Goal: Find specific page/section: Find specific page/section

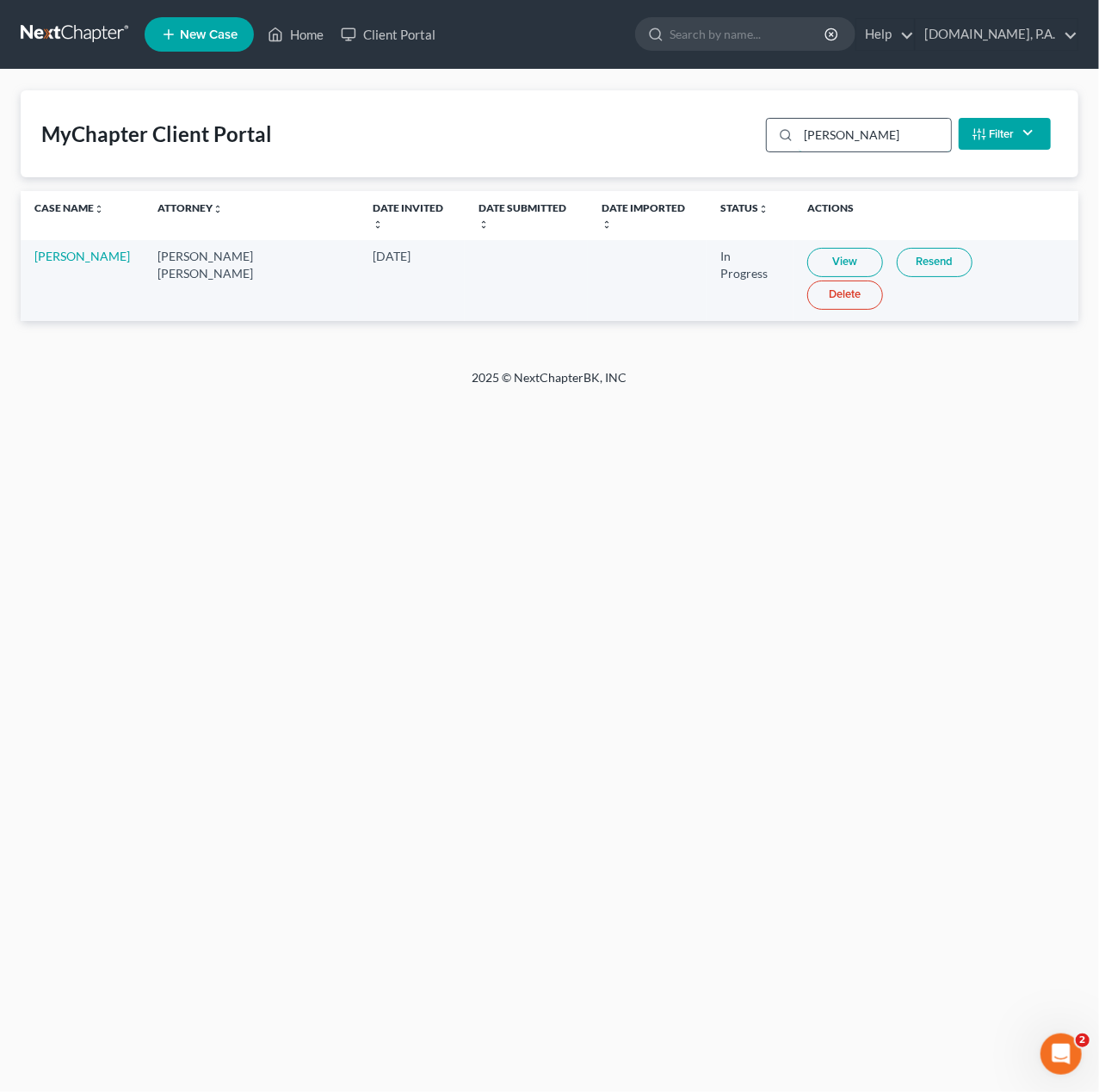
click at [871, 142] on input "[PERSON_NAME]" at bounding box center [875, 135] width 152 height 32
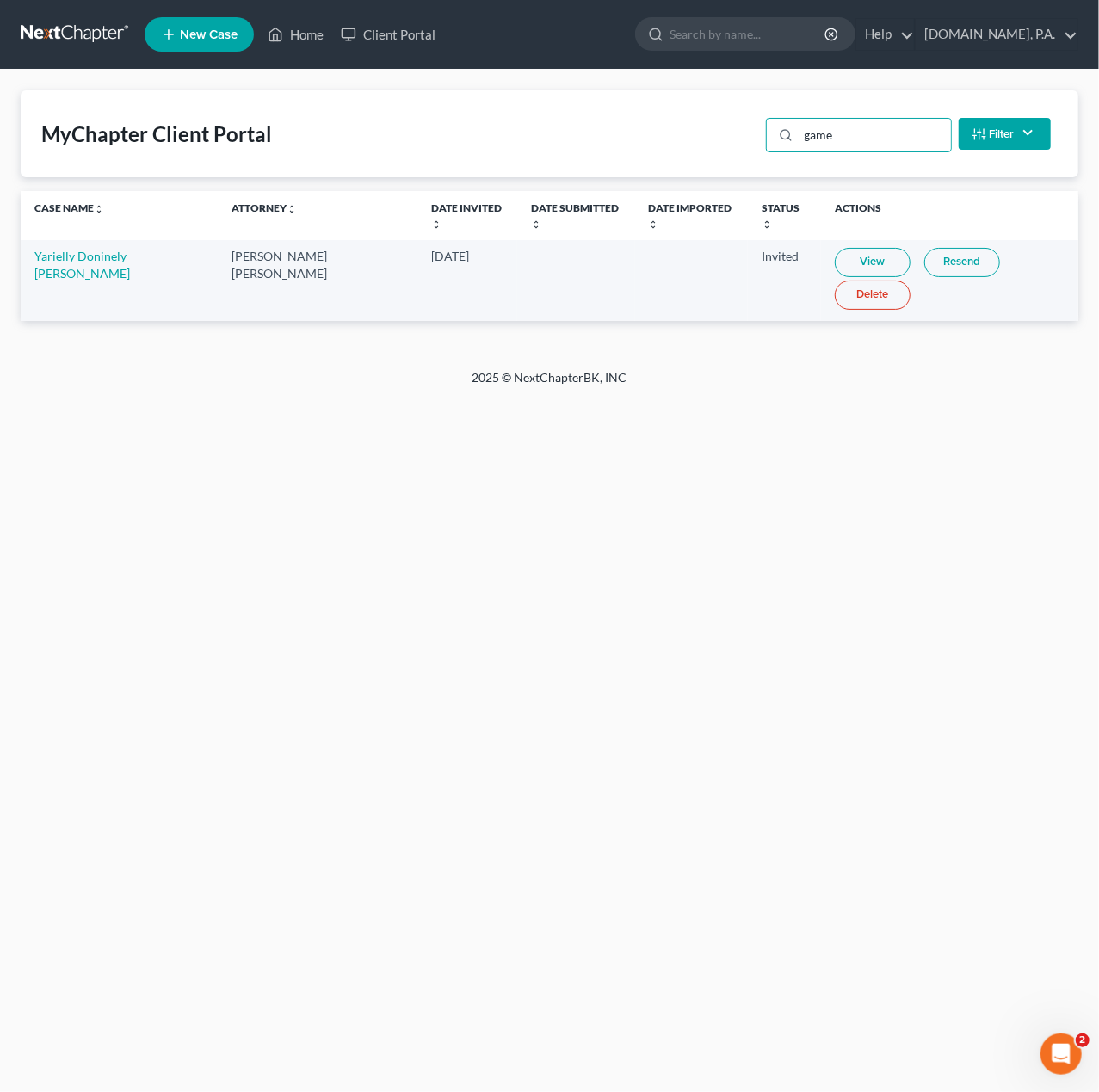
click at [835, 252] on link "View" at bounding box center [872, 262] width 75 height 29
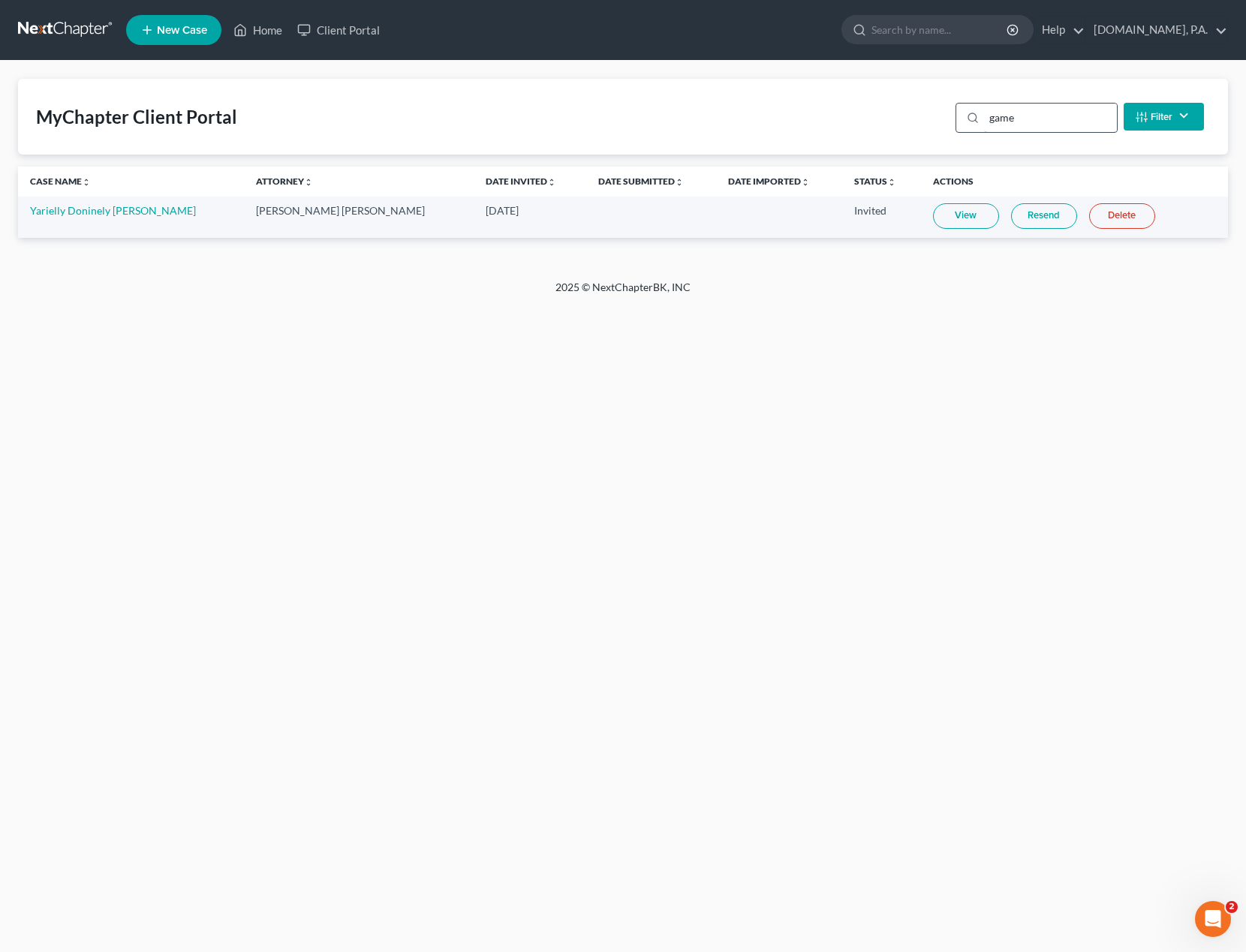
click at [957, 118] on input "game" at bounding box center [1051, 118] width 133 height 28
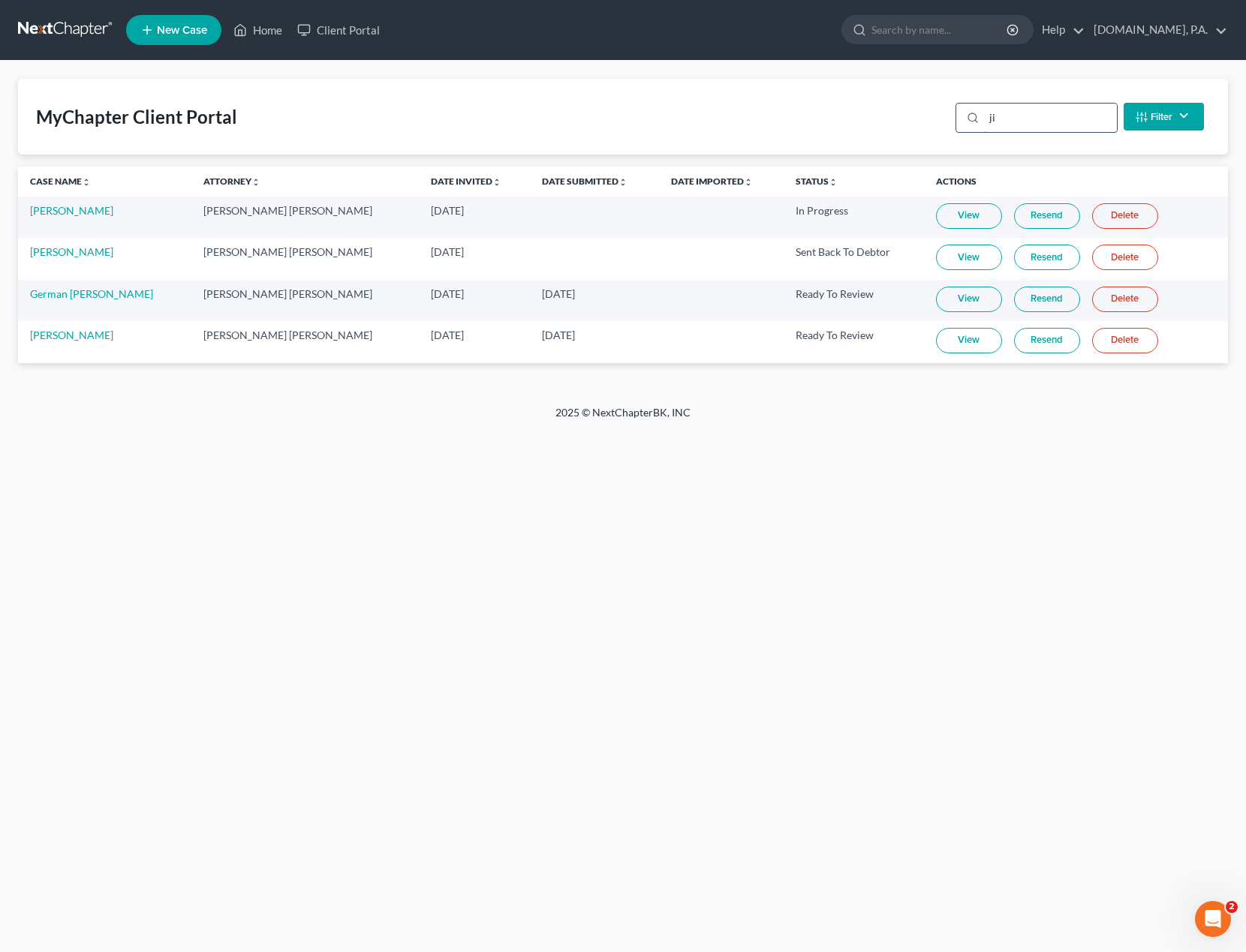
type input "j"
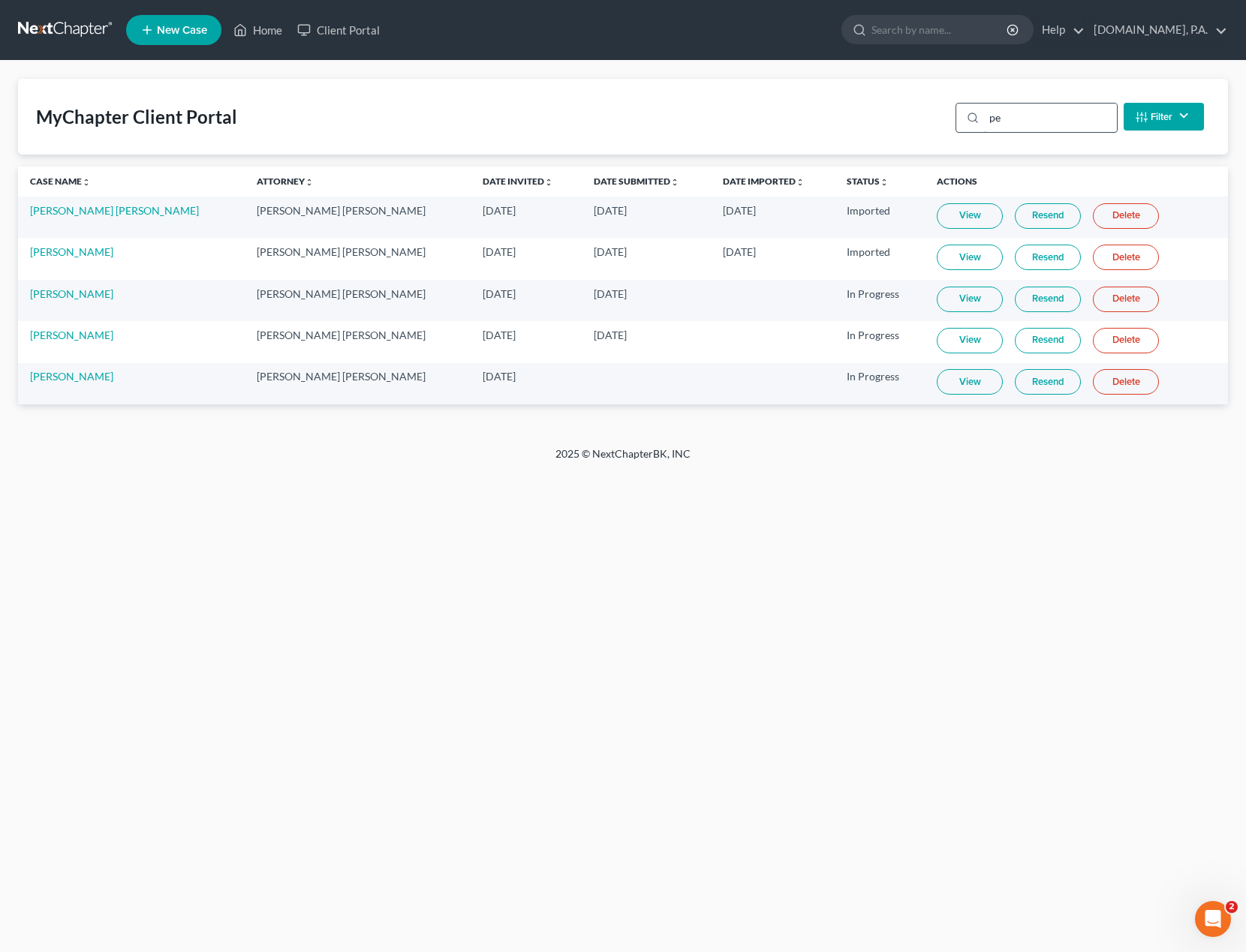
type input "p"
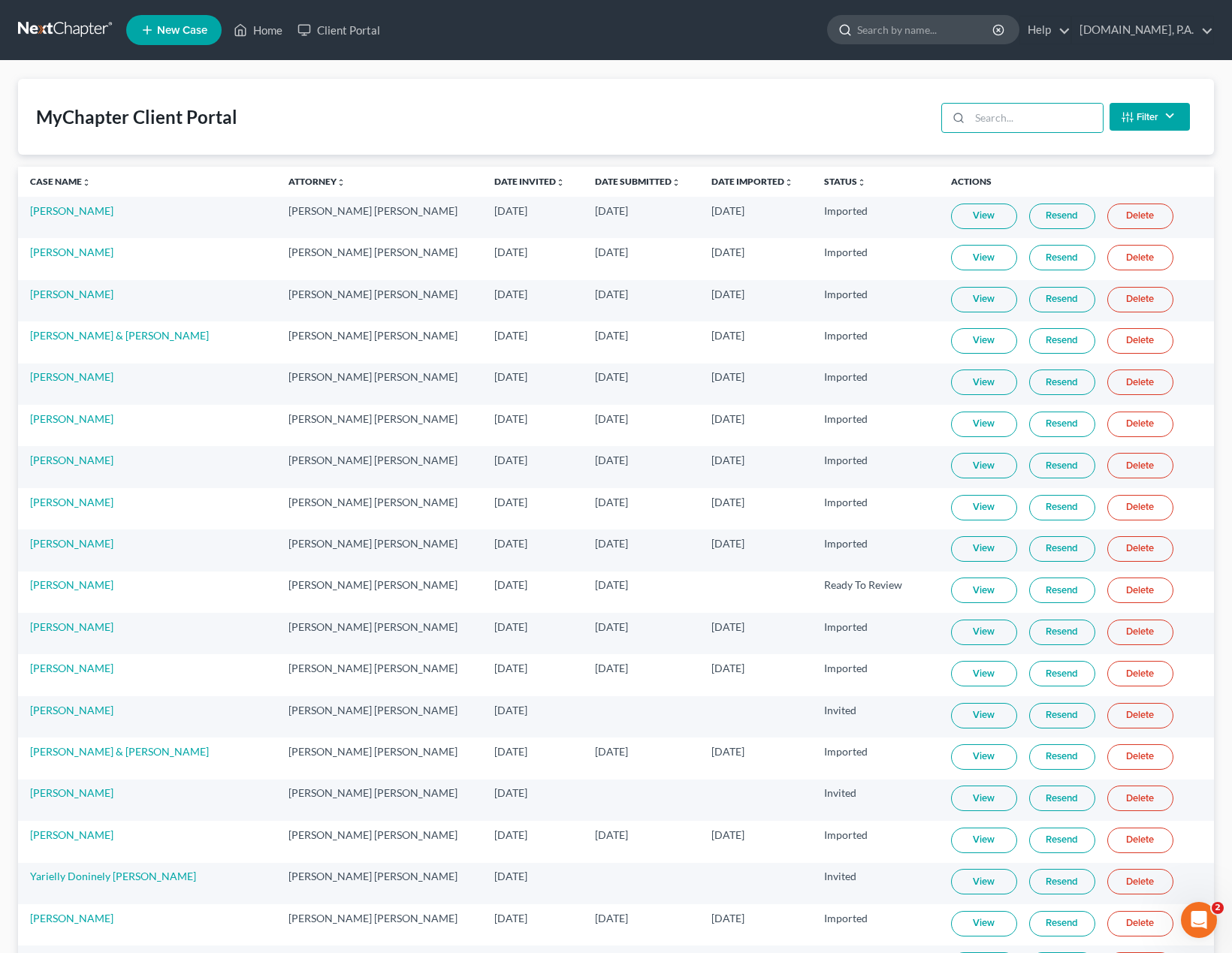
click at [939, 36] on input "search" at bounding box center [926, 30] width 138 height 28
click at [958, 115] on input "search" at bounding box center [1036, 118] width 133 height 28
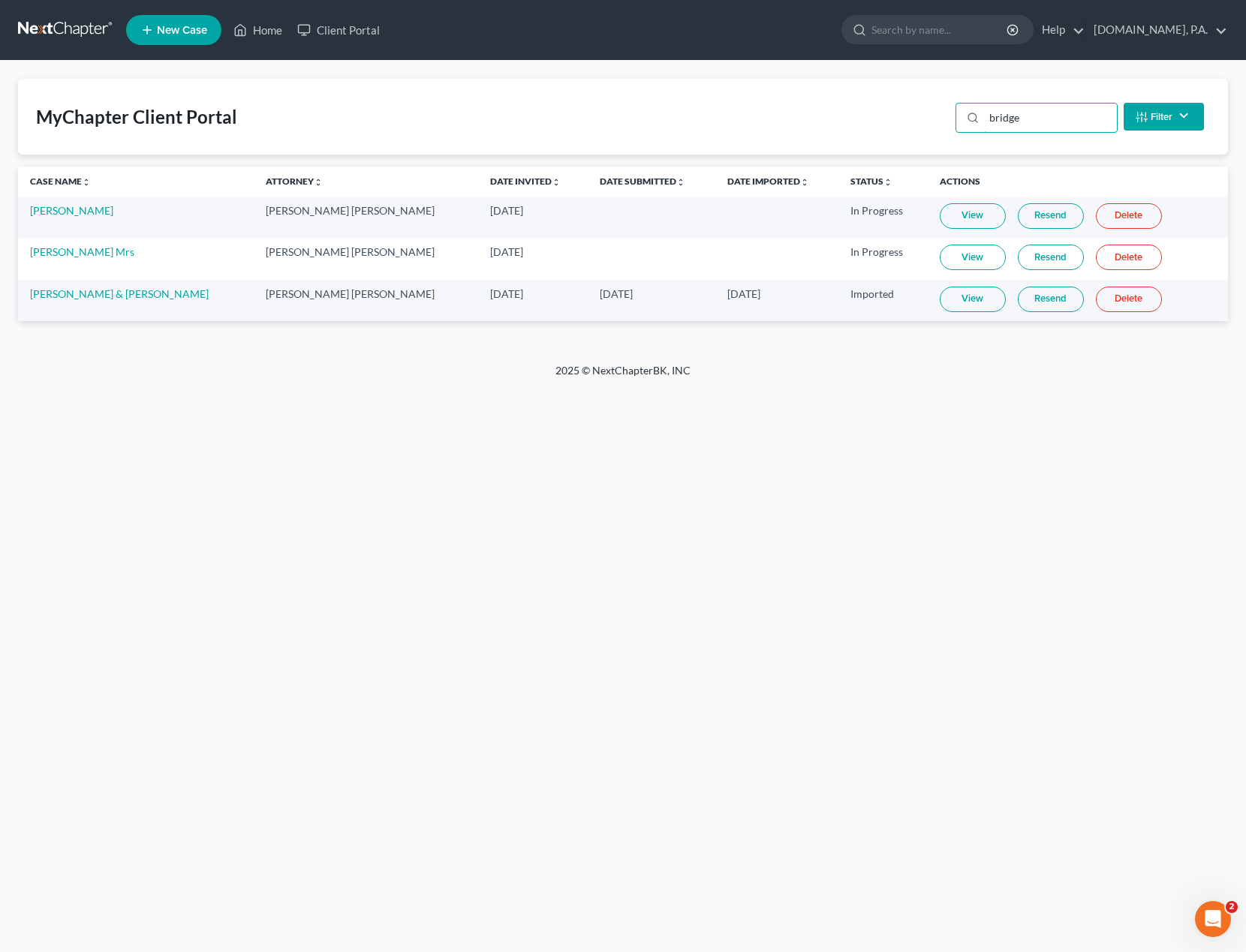
type input "bridge"
click at [948, 257] on link "View" at bounding box center [973, 257] width 66 height 25
